Goal: Task Accomplishment & Management: Manage account settings

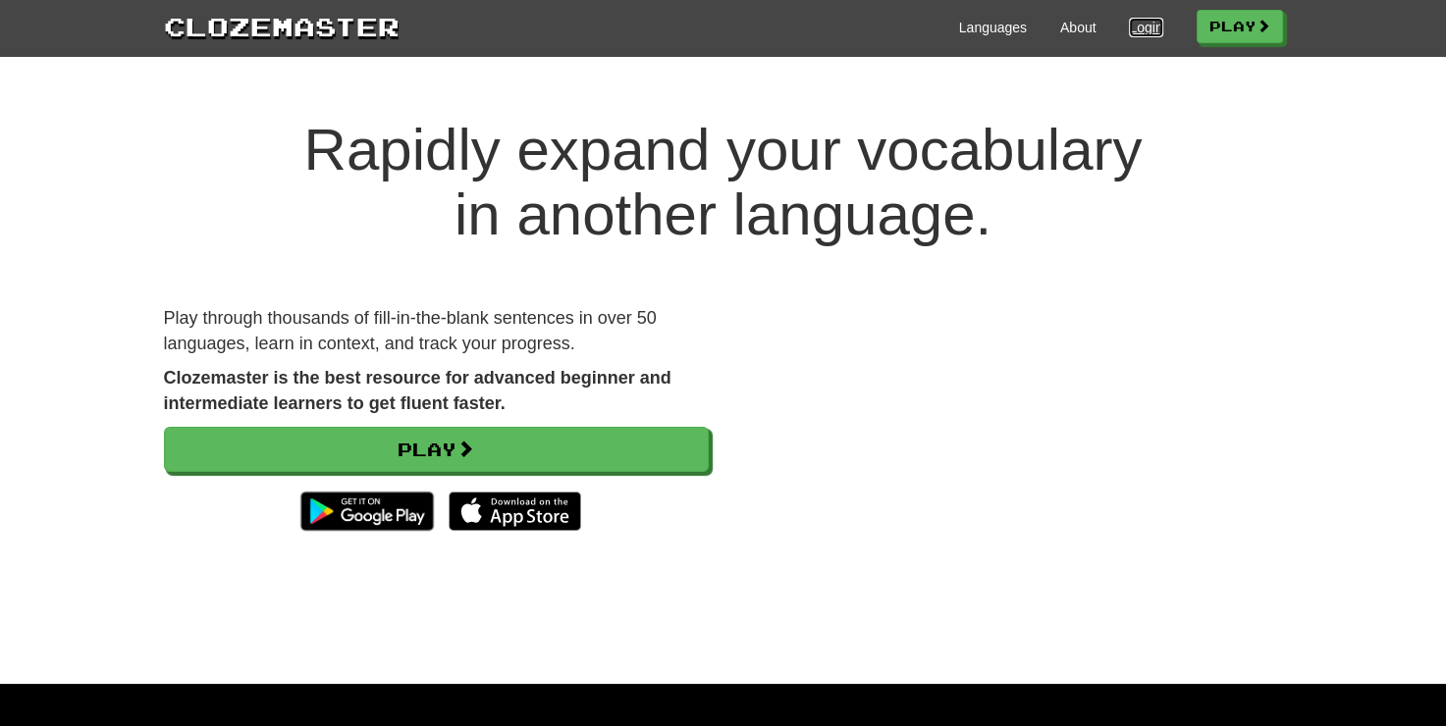
click at [1130, 23] on link "Login" at bounding box center [1145, 28] width 33 height 20
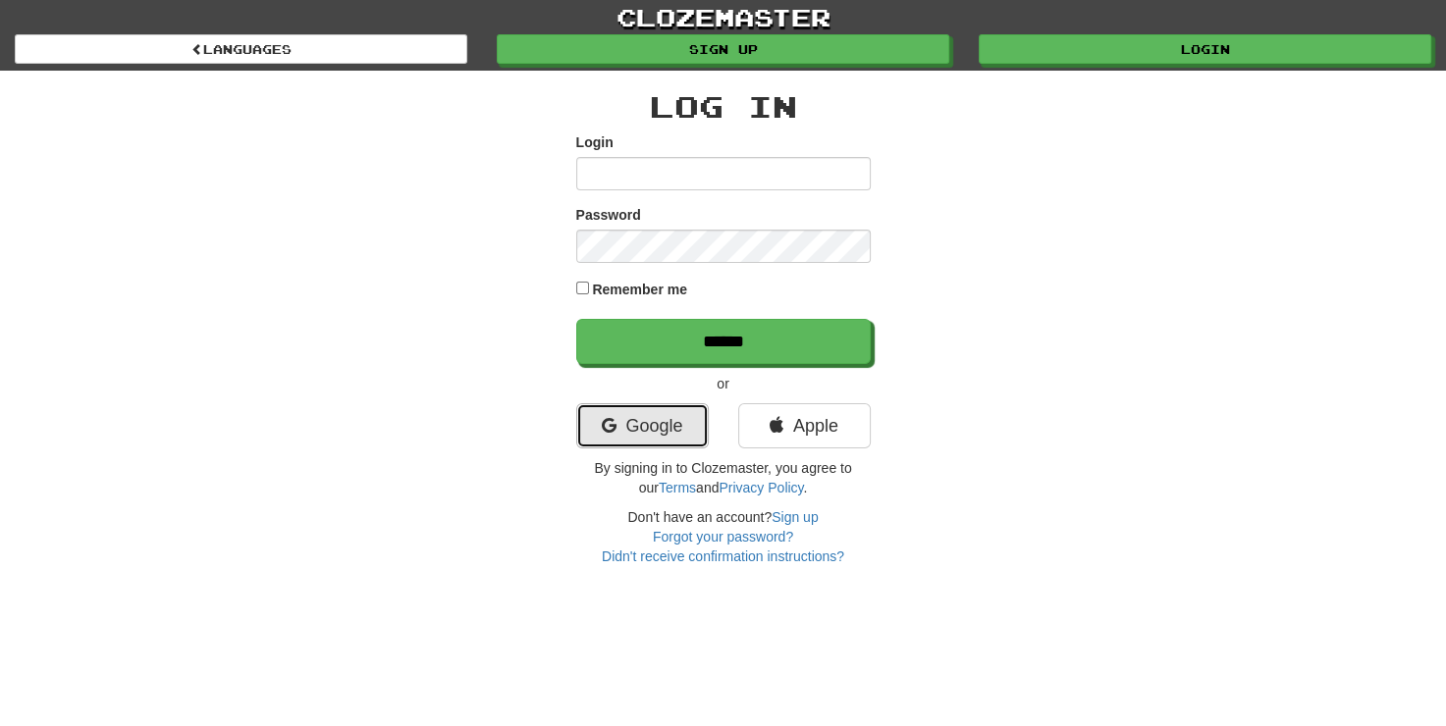
click at [668, 436] on link "Google" at bounding box center [642, 425] width 132 height 45
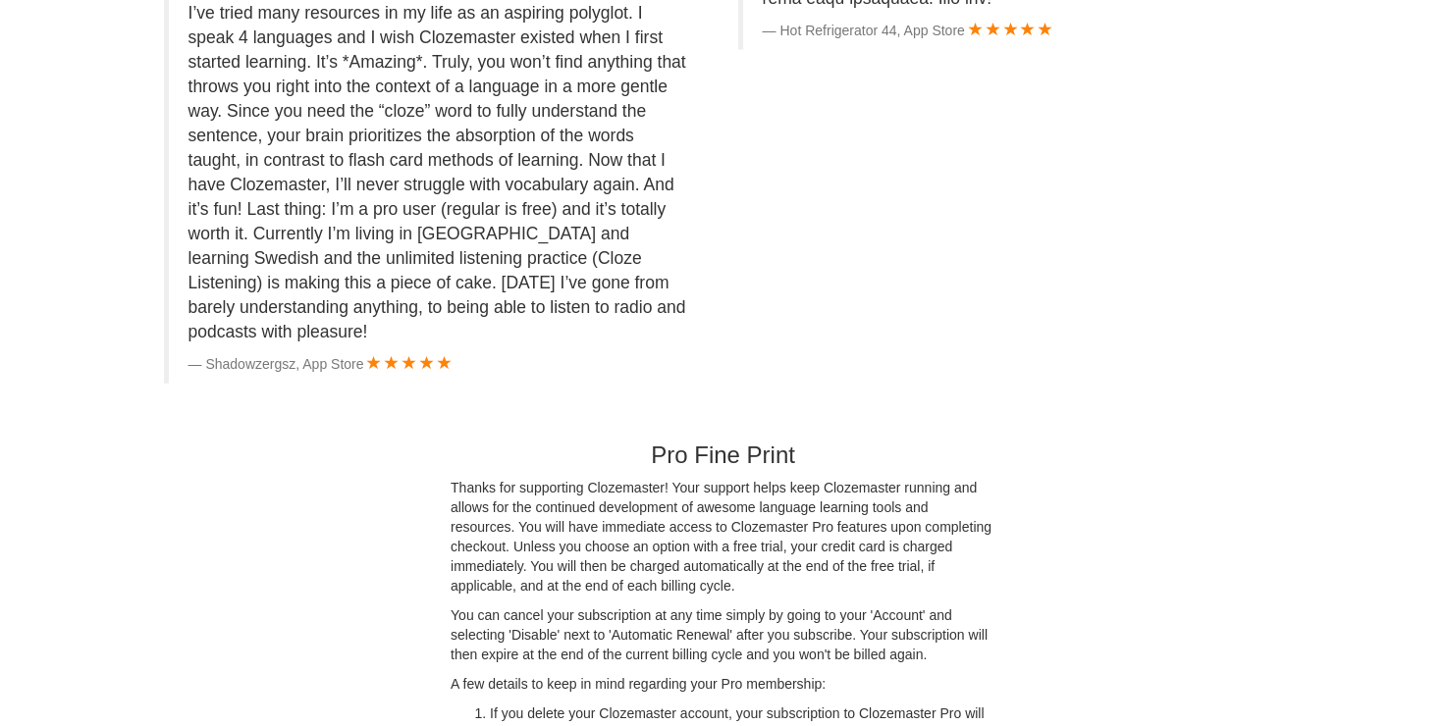
scroll to position [5039, 0]
